Goal: Information Seeking & Learning: Learn about a topic

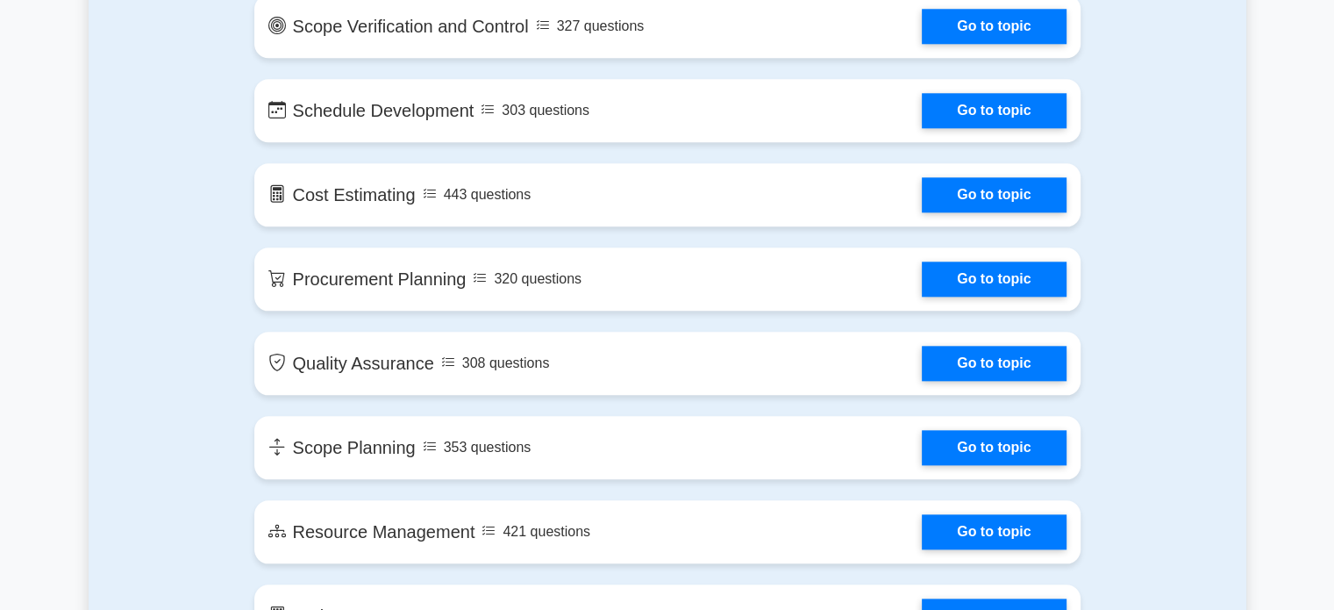
scroll to position [1930, 0]
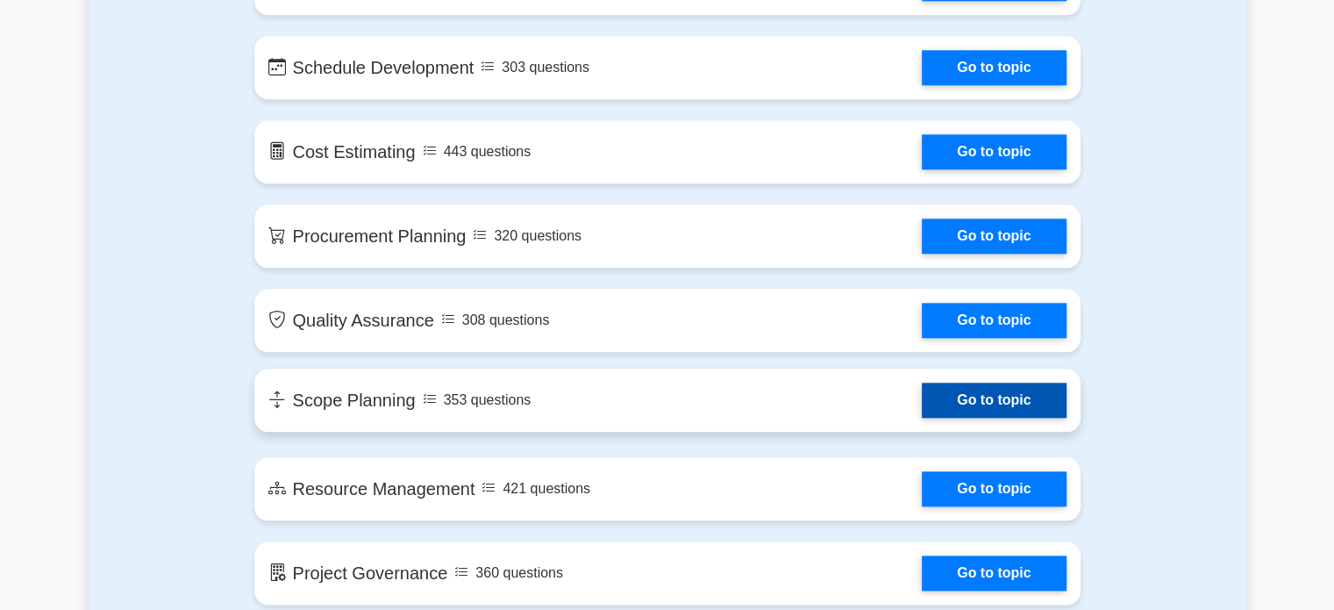
click at [1000, 403] on link "Go to topic" at bounding box center [994, 399] width 144 height 35
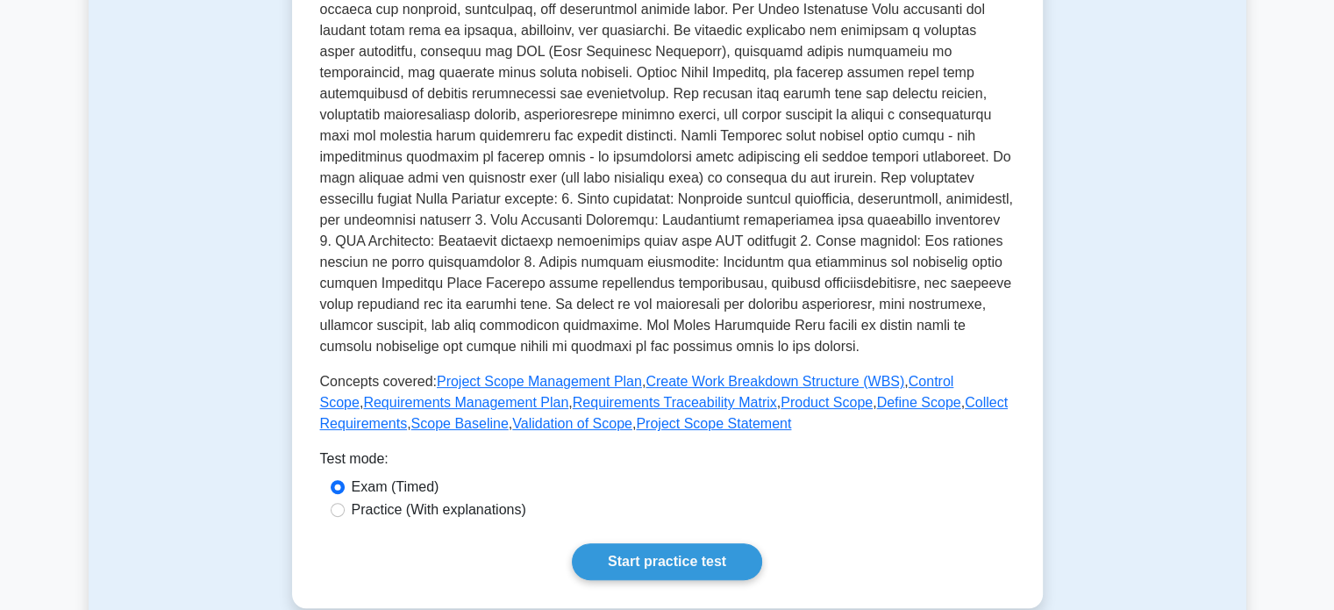
scroll to position [526, 0]
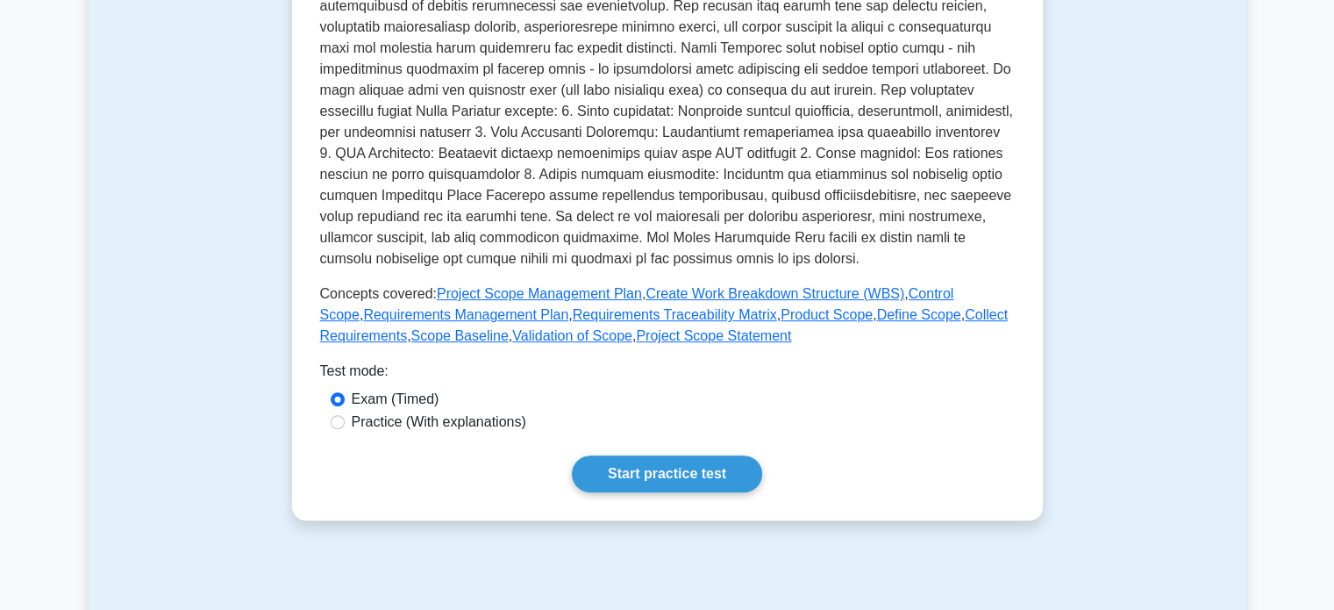
click at [497, 425] on label "Practice (With explanations)" at bounding box center [439, 421] width 175 height 21
click at [345, 425] on input "Practice (With explanations)" at bounding box center [338, 422] width 14 height 14
radio input "true"
click at [634, 471] on link "Start practice test" at bounding box center [667, 473] width 190 height 37
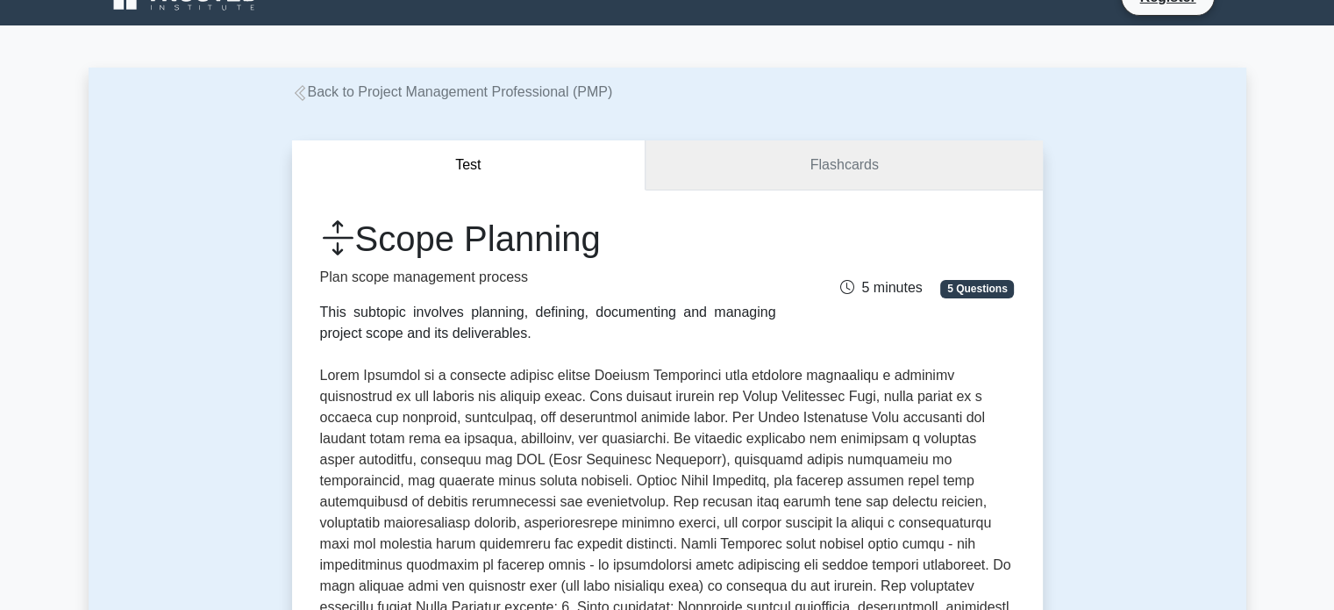
scroll to position [0, 0]
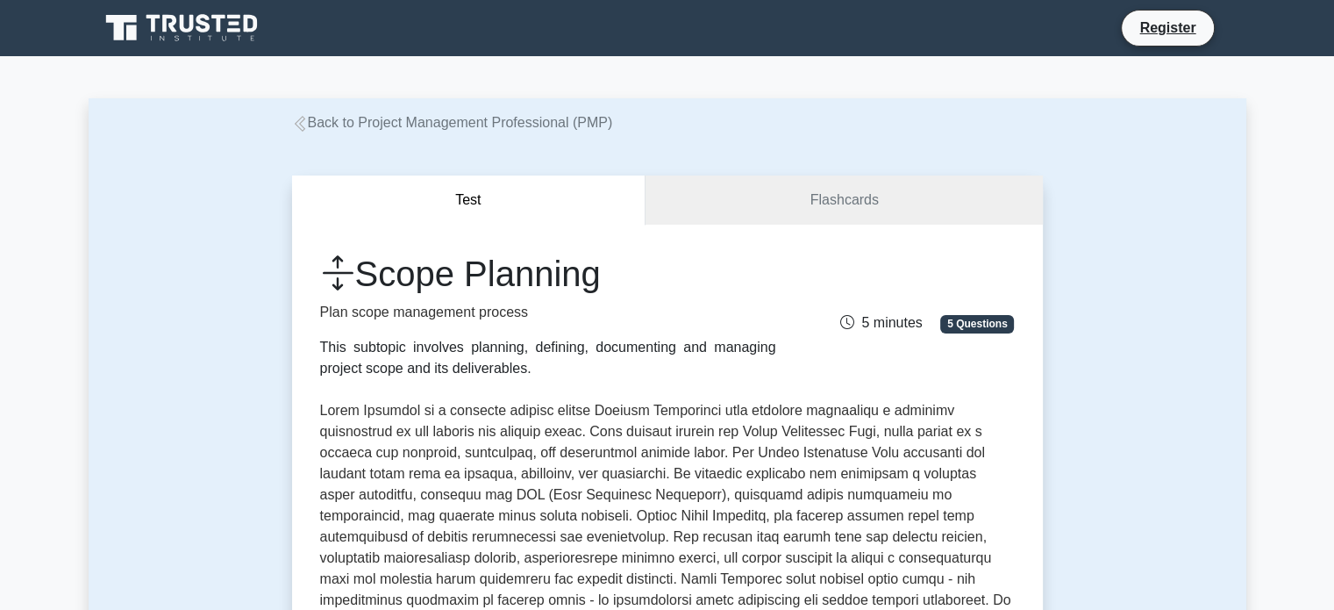
click at [211, 27] on icon at bounding box center [183, 27] width 168 height 33
